Goal: Navigation & Orientation: Understand site structure

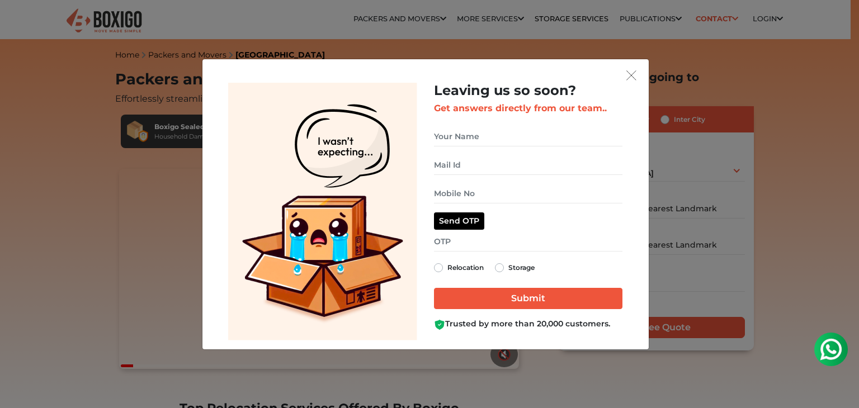
click at [638, 83] on div "Leaving us so soon? Get answers directly from our team.. Relocation Storage" at bounding box center [426, 212] width 429 height 258
click at [633, 74] on img "get free quote dialog" at bounding box center [632, 76] width 10 height 10
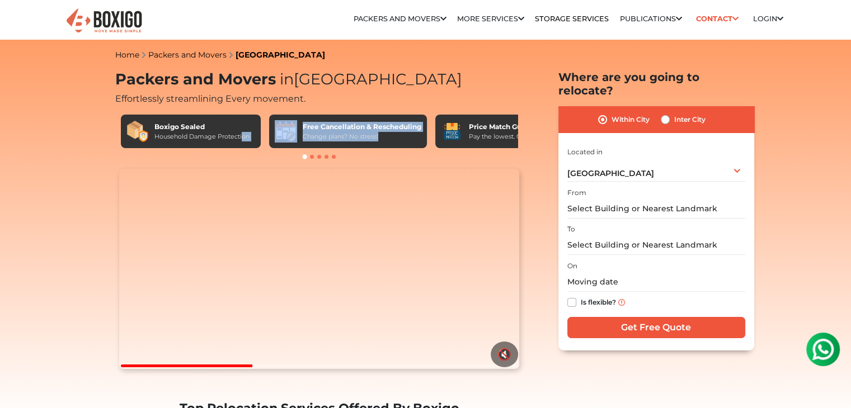
drag, startPoint x: 415, startPoint y: 137, endPoint x: 219, endPoint y: 135, distance: 195.3
click at [242, 133] on div "Boxigo Sealed Household Damage Protection Free Cancellation & Rescheduling Chan…" at bounding box center [319, 132] width 397 height 34
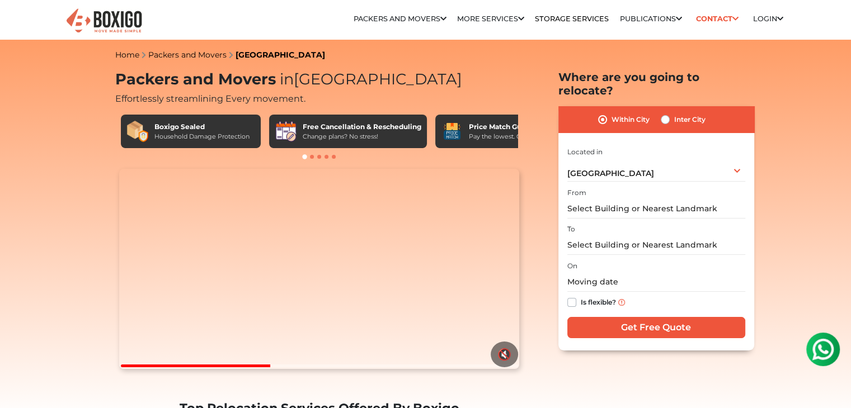
click at [310, 157] on span at bounding box center [312, 157] width 4 height 4
click at [311, 157] on span at bounding box center [312, 157] width 4 height 4
click at [313, 157] on div at bounding box center [319, 156] width 408 height 11
click at [311, 157] on span at bounding box center [312, 157] width 4 height 4
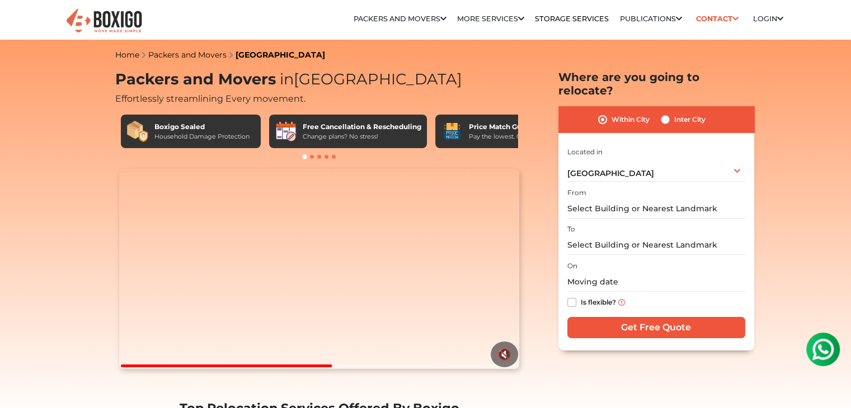
click at [318, 155] on span at bounding box center [319, 157] width 4 height 4
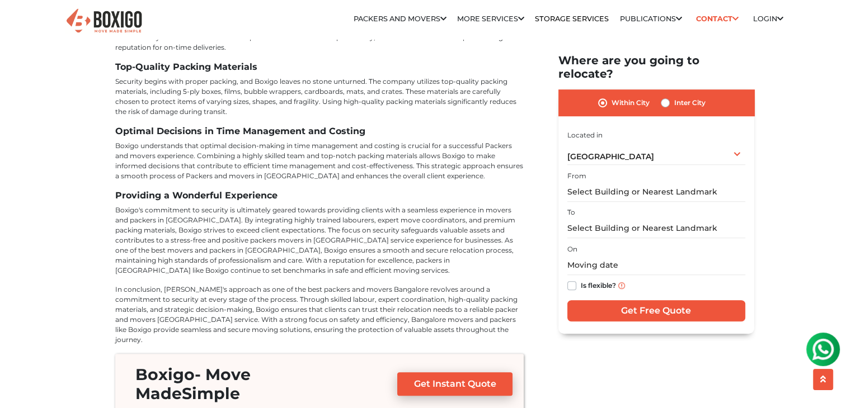
scroll to position [4866, 0]
click at [130, 17] on img at bounding box center [104, 20] width 78 height 27
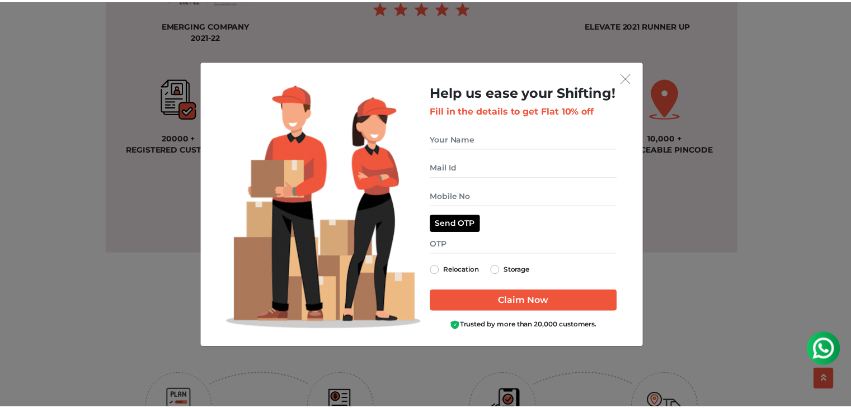
scroll to position [951, 0]
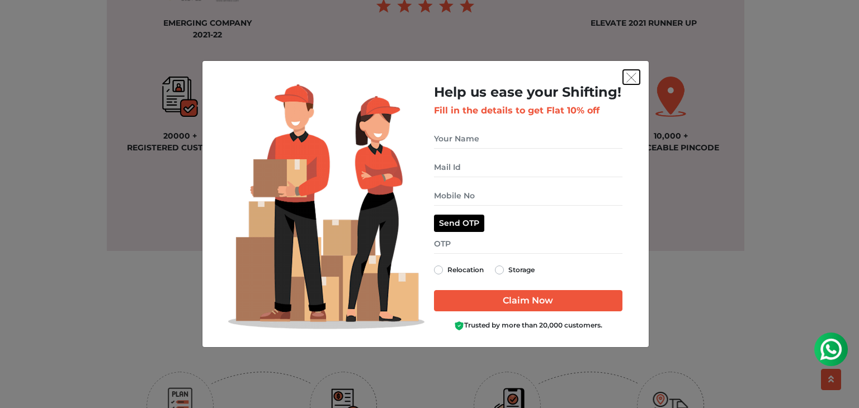
click at [633, 77] on img "get free quote dialog" at bounding box center [632, 78] width 10 height 10
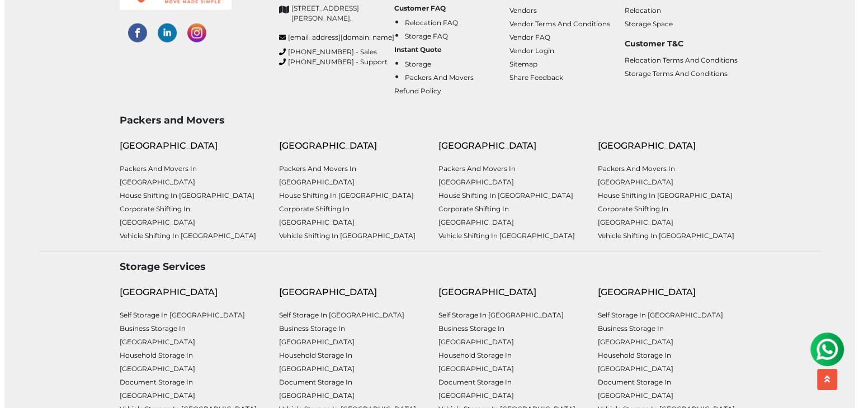
scroll to position [2974, 0]
